Goal: Task Accomplishment & Management: Complete application form

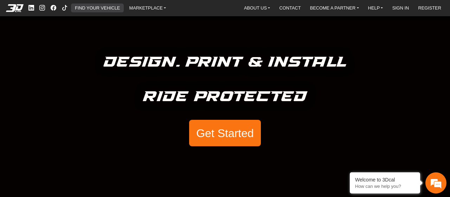
click at [103, 7] on link "FIND YOUR VEHICLE" at bounding box center [97, 8] width 51 height 9
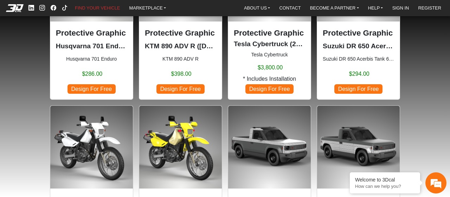
scroll to position [176, 0]
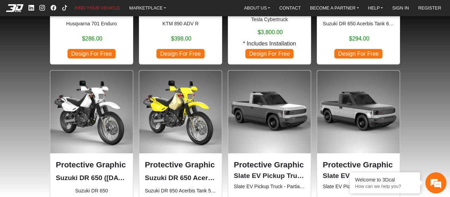
click at [90, 115] on img at bounding box center [91, 111] width 83 height 83
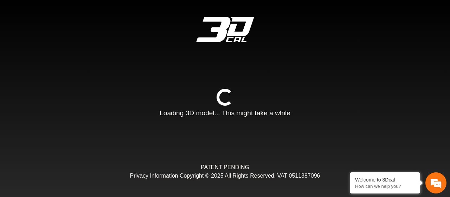
type input "*"
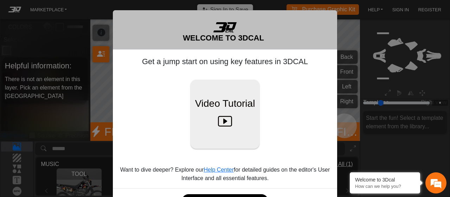
scroll to position [26, 0]
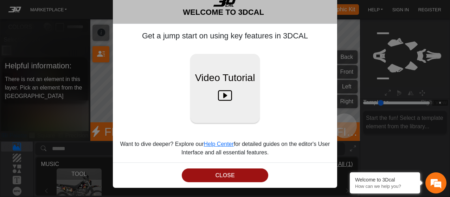
click at [207, 176] on button "CLOSE" at bounding box center [225, 175] width 86 height 14
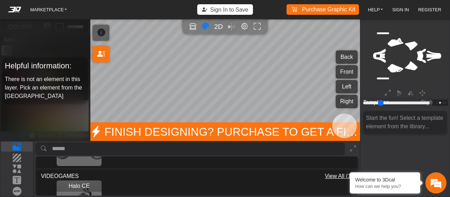
scroll to position [105, 0]
click at [18, 156] on p "Background" at bounding box center [16, 157] width 31 height 8
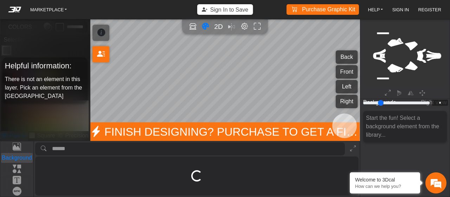
scroll to position [0, 0]
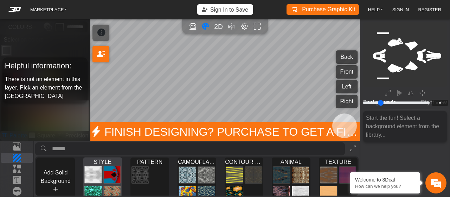
click at [94, 169] on img at bounding box center [93, 175] width 17 height 18
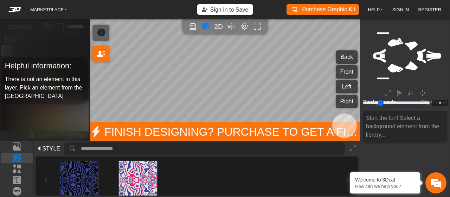
scroll to position [35, 0]
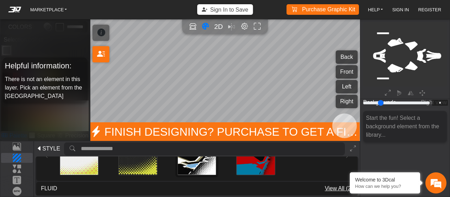
click at [198, 164] on img at bounding box center [197, 155] width 38 height 38
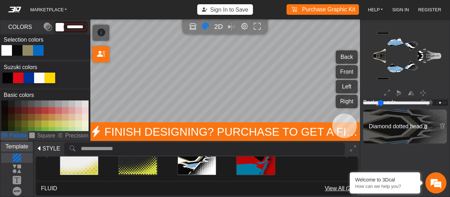
click at [19, 148] on p "Template" at bounding box center [16, 146] width 31 height 8
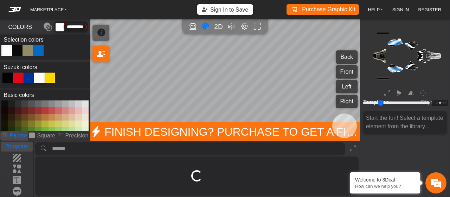
scroll to position [0, 0]
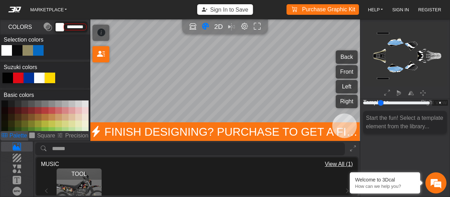
click at [9, 76] on div at bounding box center [7, 77] width 11 height 11
type input "*******"
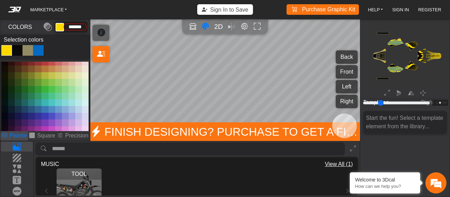
scroll to position [60, 0]
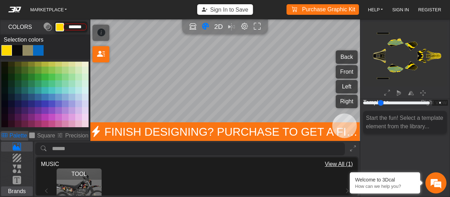
click at [15, 192] on p "Brands" at bounding box center [16, 191] width 31 height 8
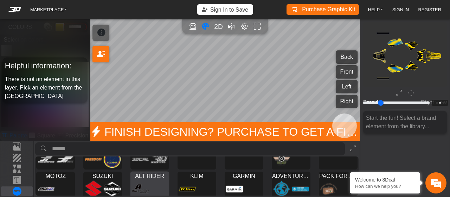
scroll to position [0, 0]
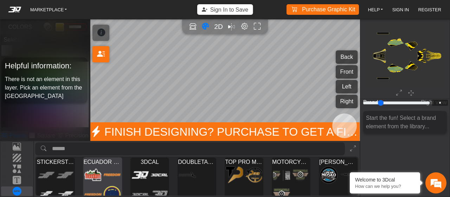
click at [89, 173] on img at bounding box center [93, 175] width 17 height 18
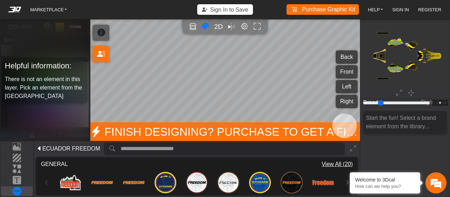
click at [38, 147] on icon at bounding box center [40, 148] width 6 height 8
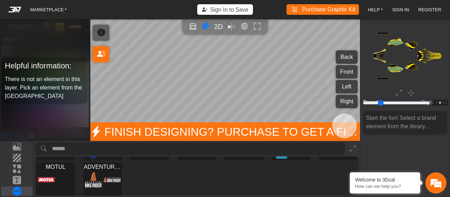
scroll to position [109, 0]
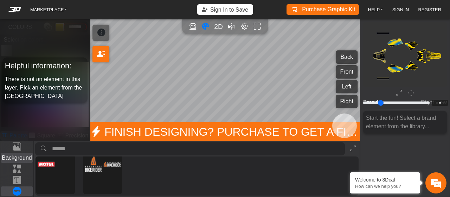
click at [17, 158] on p "Background" at bounding box center [16, 157] width 31 height 8
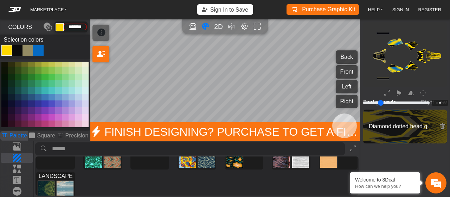
scroll to position [0, 0]
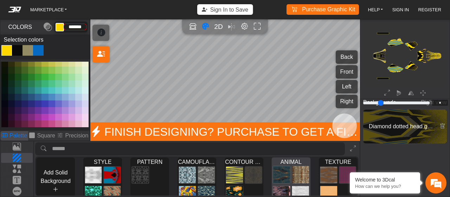
click at [278, 189] on img at bounding box center [281, 194] width 17 height 18
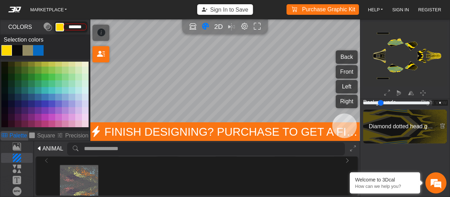
scroll to position [70, 0]
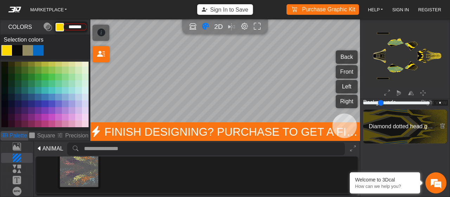
click at [87, 175] on img at bounding box center [79, 167] width 38 height 38
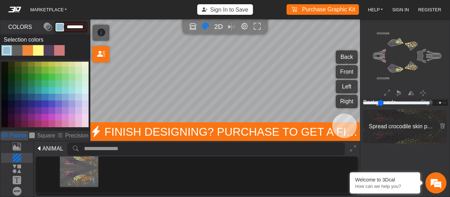
scroll to position [0, 0]
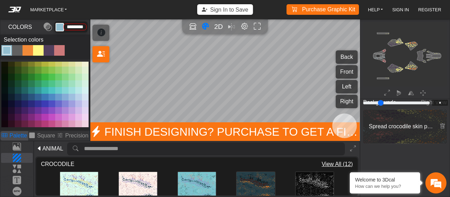
click at [70, 52] on div "Color Toggle" at bounding box center [44, 51] width 89 height 12
click at [16, 52] on div "Color Toggle" at bounding box center [17, 50] width 8 height 8
click at [45, 134] on p "Square" at bounding box center [46, 135] width 18 height 8
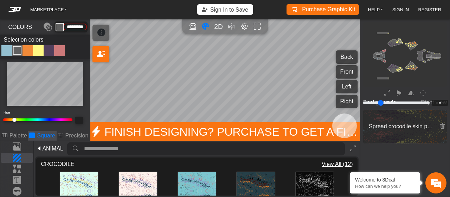
type input "*********"
type input "***"
type input "*****"
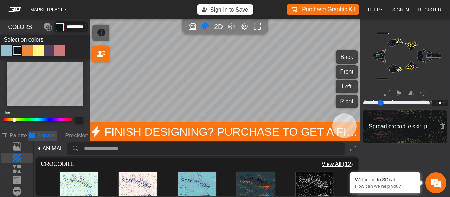
click at [98, 77] on div "MARKETPLACE Sign In to Save Purchase Graphic Kit Purchase! HELP Video help cent…" at bounding box center [225, 98] width 450 height 197
type input "*********"
type input "***"
type input "*****"
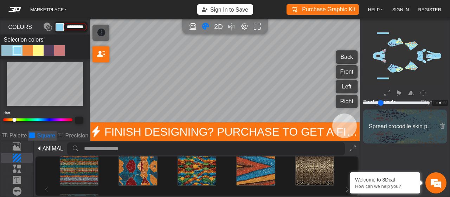
scroll to position [129, 0]
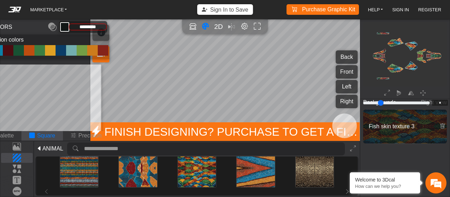
scroll to position [35, 0]
click at [22, 168] on p "Elements" at bounding box center [16, 168] width 31 height 8
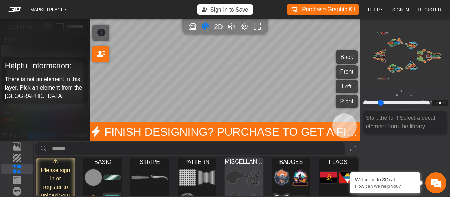
scroll to position [35, 0]
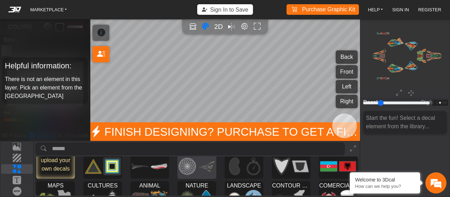
click at [199, 176] on img at bounding box center [206, 166] width 17 height 22
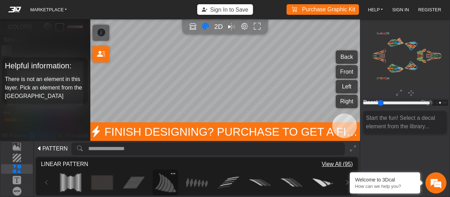
click at [165, 185] on img at bounding box center [165, 182] width 21 height 21
click at [203, 181] on img at bounding box center [196, 182] width 21 height 21
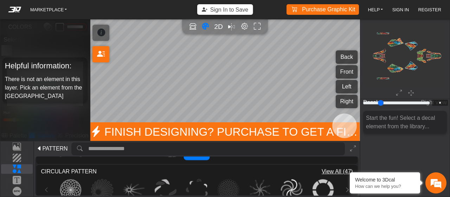
scroll to position [105, 0]
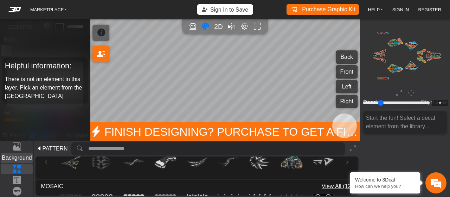
click at [21, 159] on p "Background" at bounding box center [16, 157] width 31 height 8
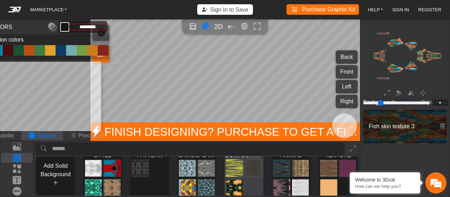
scroll to position [0, 0]
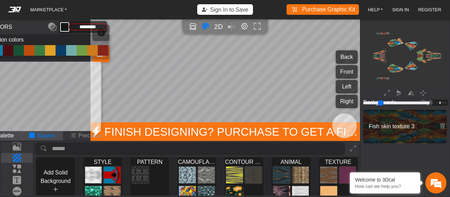
click at [13, 136] on p "Palette" at bounding box center [5, 135] width 18 height 8
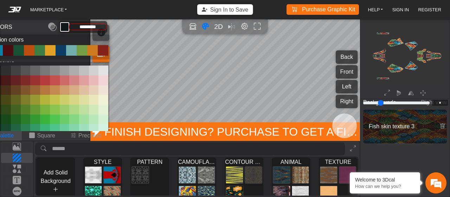
click at [28, 27] on div "*********" at bounding box center [67, 26] width 80 height 15
click at [47, 26] on div "*********" at bounding box center [67, 26] width 80 height 15
click at [52, 28] on em at bounding box center [52, 27] width 8 height 13
type input "*********"
click at [16, 7] on em at bounding box center [15, 10] width 28 height 6
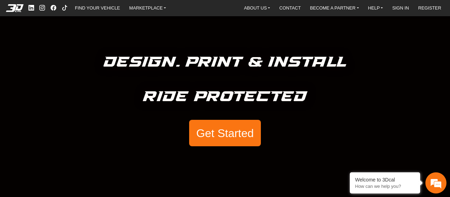
click at [238, 134] on button "Get Started" at bounding box center [225, 133] width 72 height 27
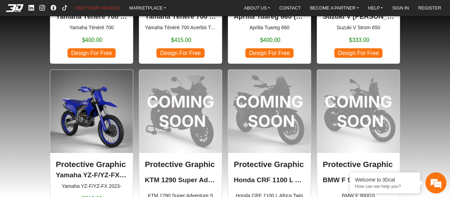
scroll to position [703, 0]
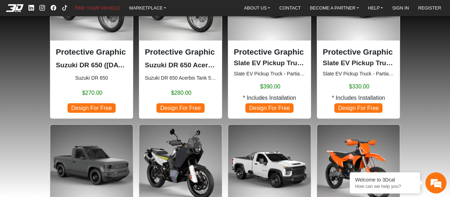
scroll to position [246, 0]
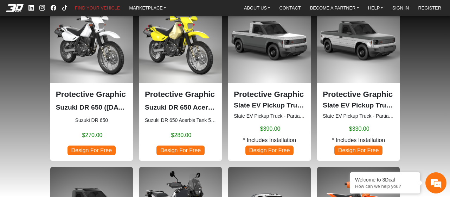
click at [106, 71] on img at bounding box center [91, 41] width 83 height 83
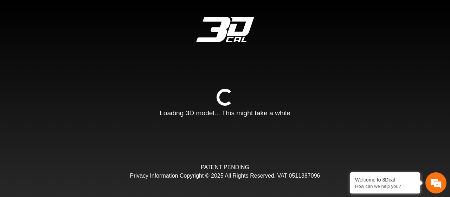
type input "*"
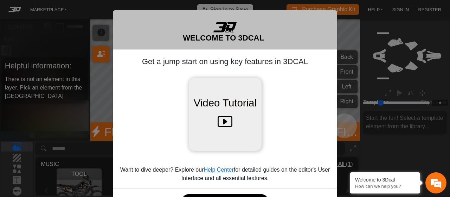
click at [219, 109] on span "Video Tutorial" at bounding box center [224, 102] width 63 height 15
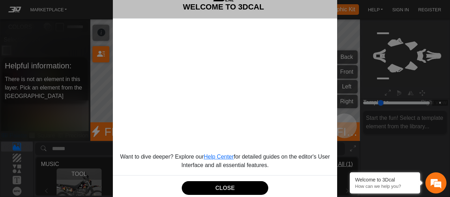
scroll to position [35, 0]
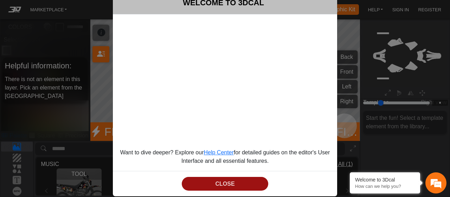
click at [223, 181] on button "CLOSE" at bounding box center [225, 184] width 86 height 14
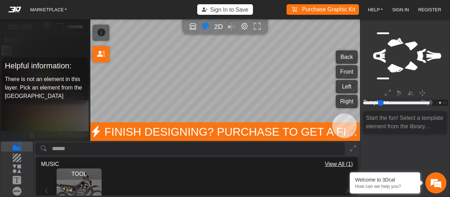
scroll to position [0, 0]
click at [257, 21] on button "Full screen" at bounding box center [257, 26] width 11 height 11
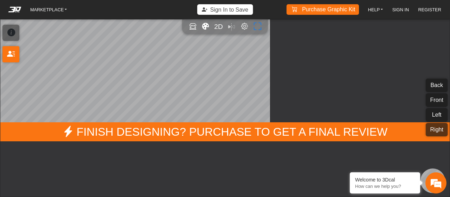
type input "*"
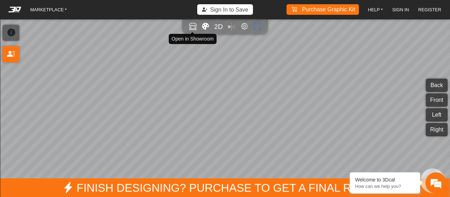
click at [193, 27] on icon "Open in Showroom" at bounding box center [192, 27] width 7 height 8
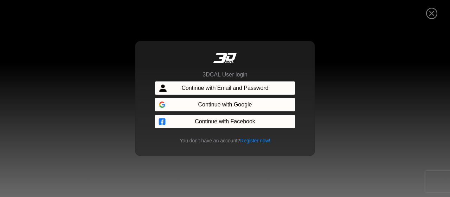
click at [216, 87] on span "Continue with Email and Password" at bounding box center [224, 88] width 87 height 8
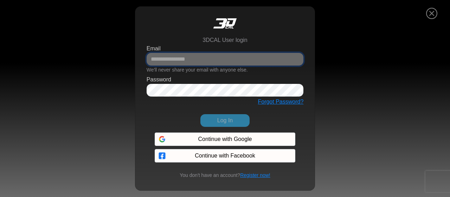
click at [205, 61] on input "Email" at bounding box center [225, 59] width 157 height 13
type input "**********"
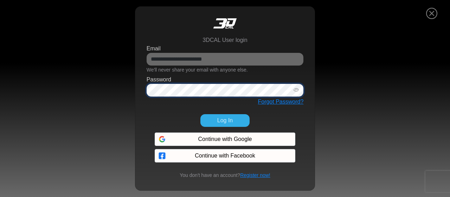
click at [200, 114] on button "Log In" at bounding box center [224, 120] width 49 height 13
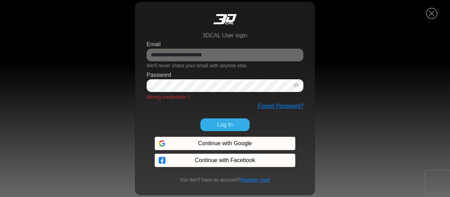
click at [228, 118] on button "Log In" at bounding box center [224, 124] width 49 height 13
click at [259, 181] on link "Register now!" at bounding box center [255, 180] width 30 height 6
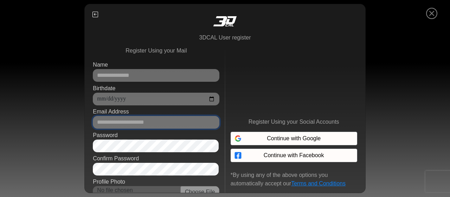
type input "**********"
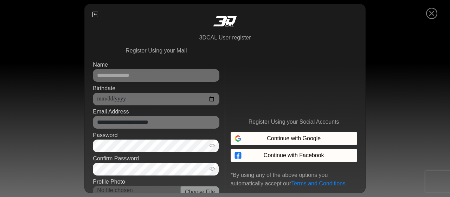
click at [407, 88] on div "**********" at bounding box center [225, 98] width 450 height 197
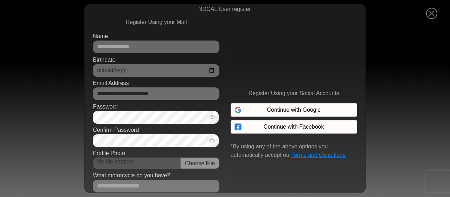
scroll to position [0, 0]
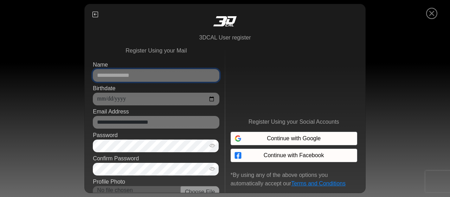
click at [132, 76] on input "Name" at bounding box center [156, 75] width 127 height 13
type input "**********"
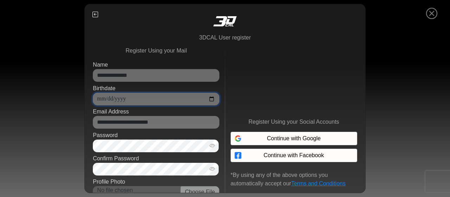
type input "**********"
click at [407, 61] on div "**********" at bounding box center [225, 98] width 450 height 197
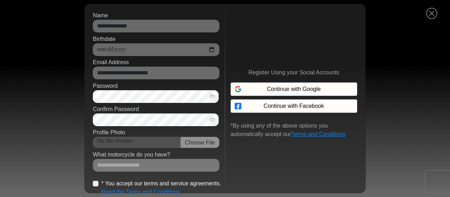
scroll to position [77, 0]
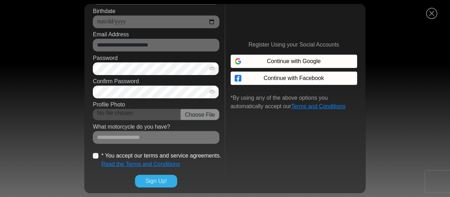
click at [153, 179] on button "Sign Up!" at bounding box center [156, 180] width 42 height 13
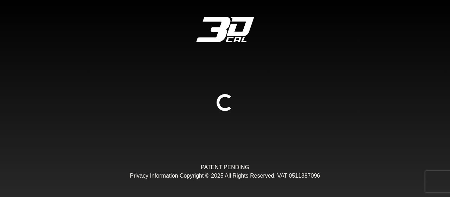
scroll to position [0, 0]
